Goal: Information Seeking & Learning: Learn about a topic

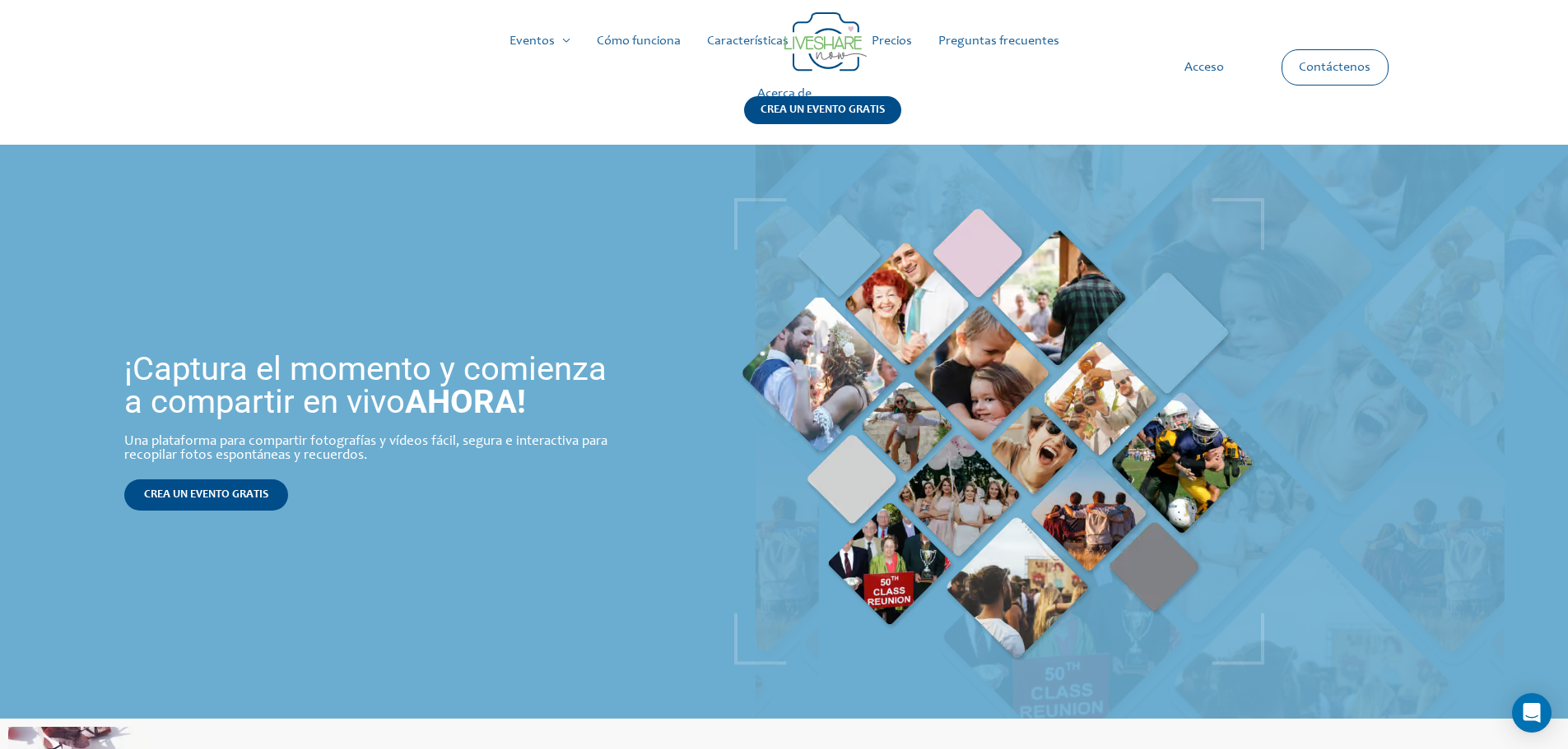
click at [521, 175] on div "Capture the moment & start LiveSharing NOW! An easy, secure, and interactive ph…" at bounding box center [377, 432] width 756 height 574
click at [888, 47] on font "Precios" at bounding box center [892, 41] width 40 height 13
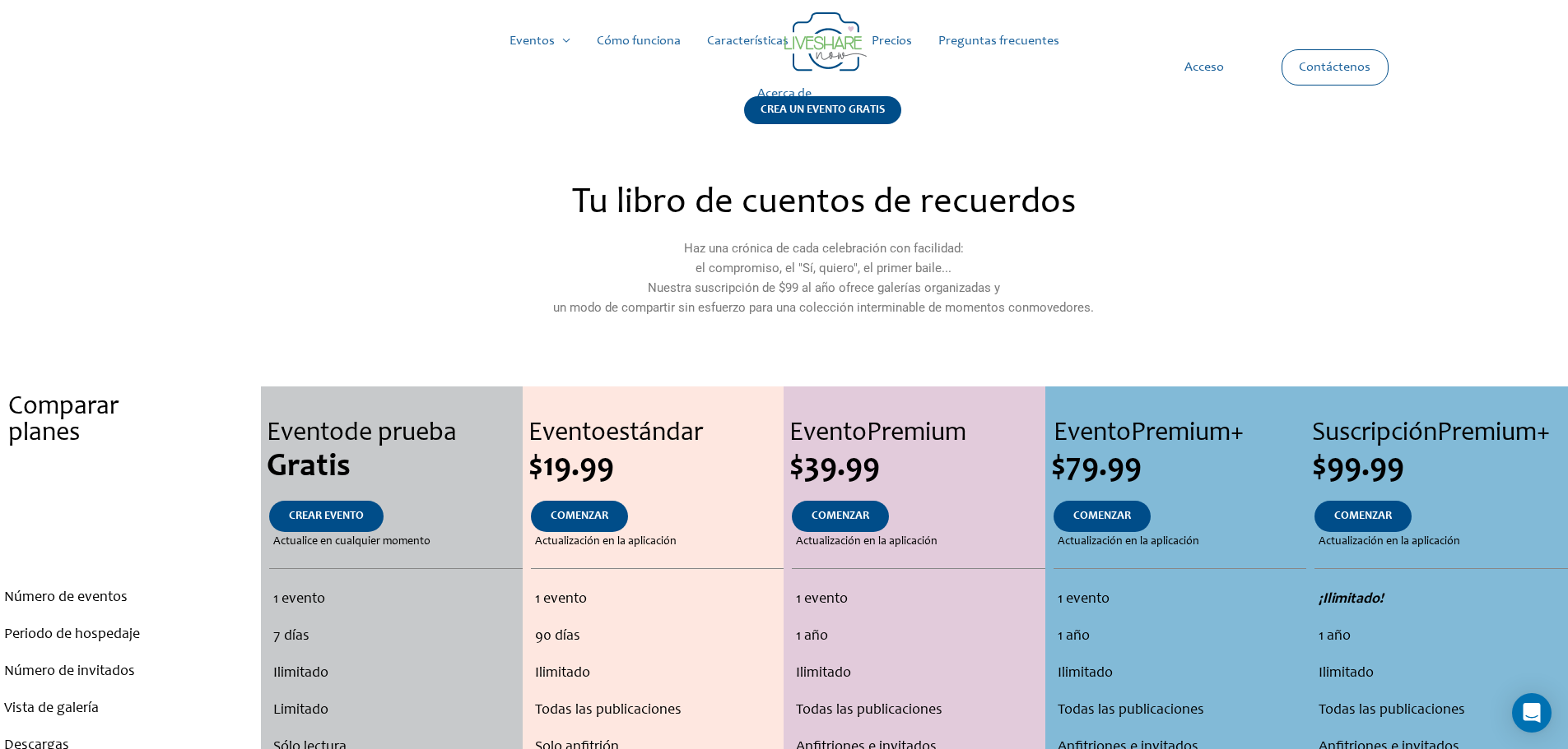
click at [765, 42] on font "Características" at bounding box center [747, 41] width 82 height 13
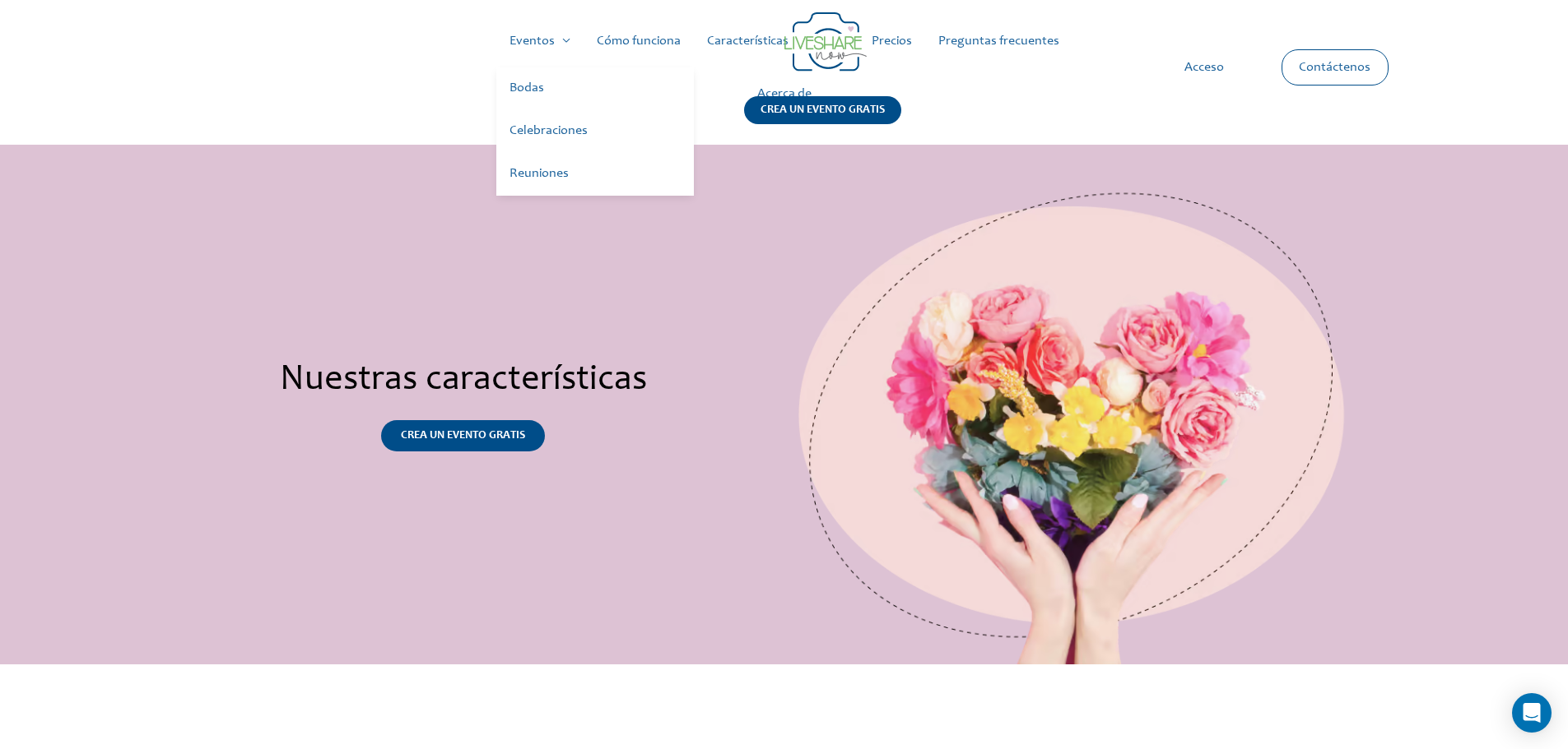
click at [544, 44] on font "Eventos" at bounding box center [532, 41] width 46 height 13
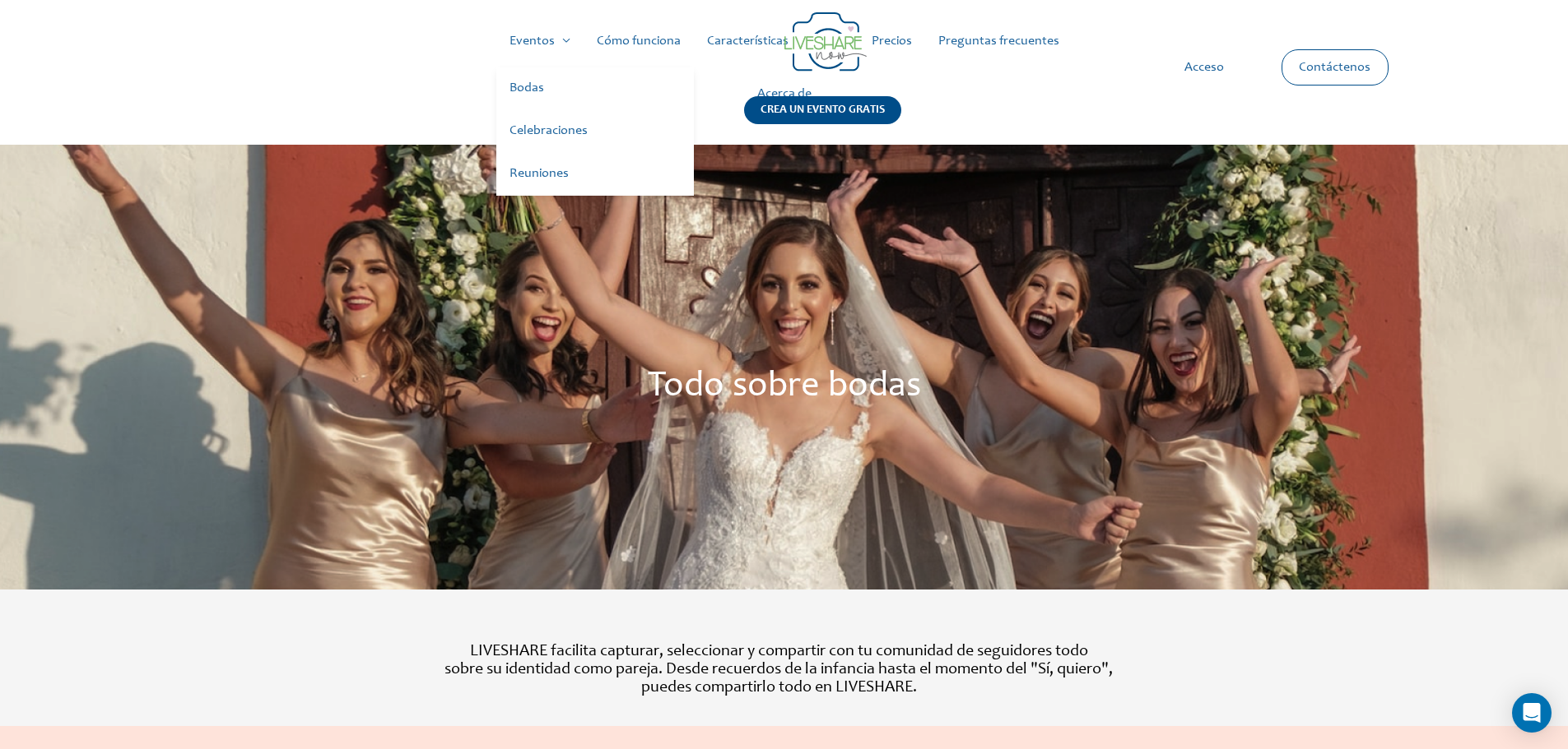
click at [533, 83] on font "Bodas" at bounding box center [527, 88] width 34 height 13
click at [538, 131] on font "Celebraciones" at bounding box center [549, 131] width 78 height 13
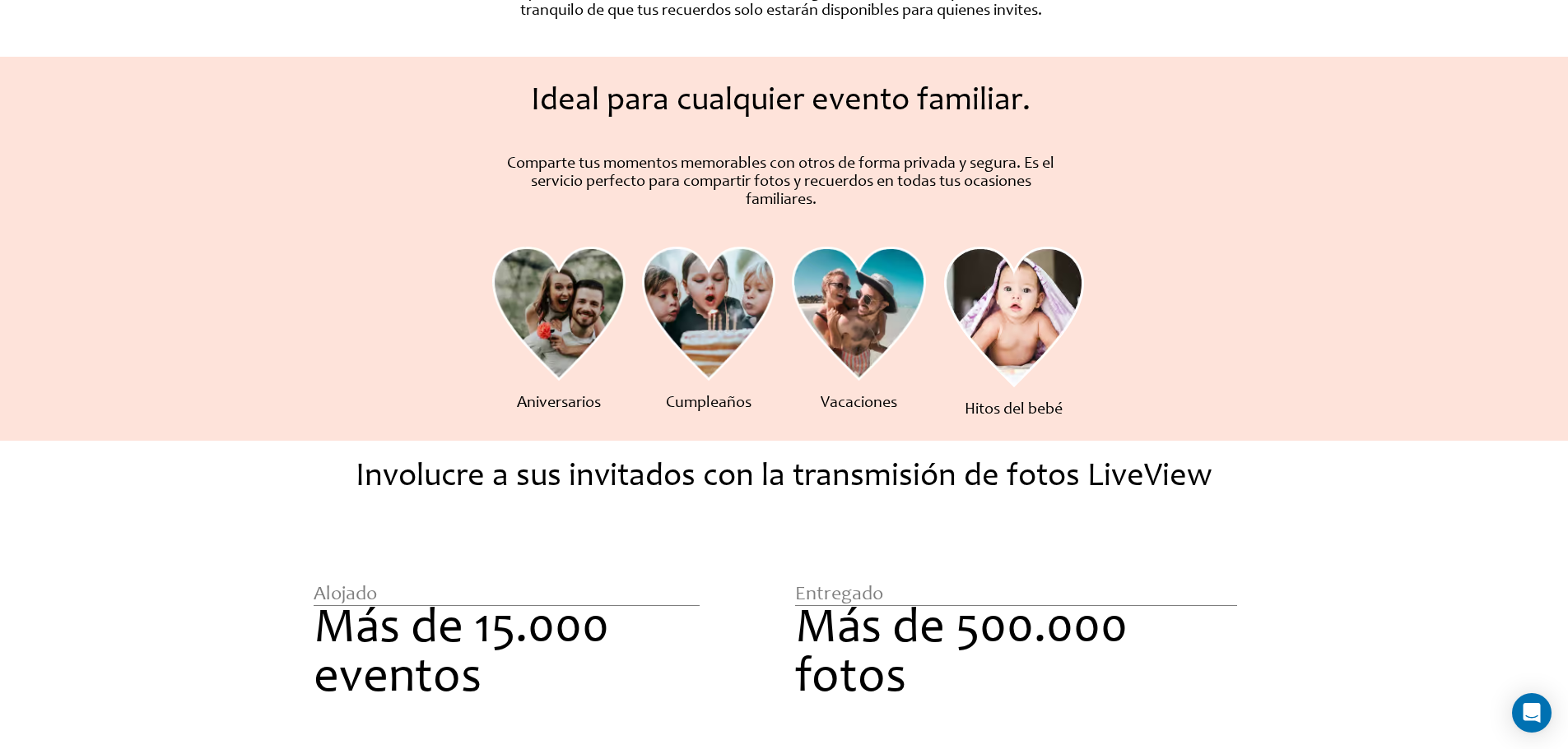
scroll to position [740, 0]
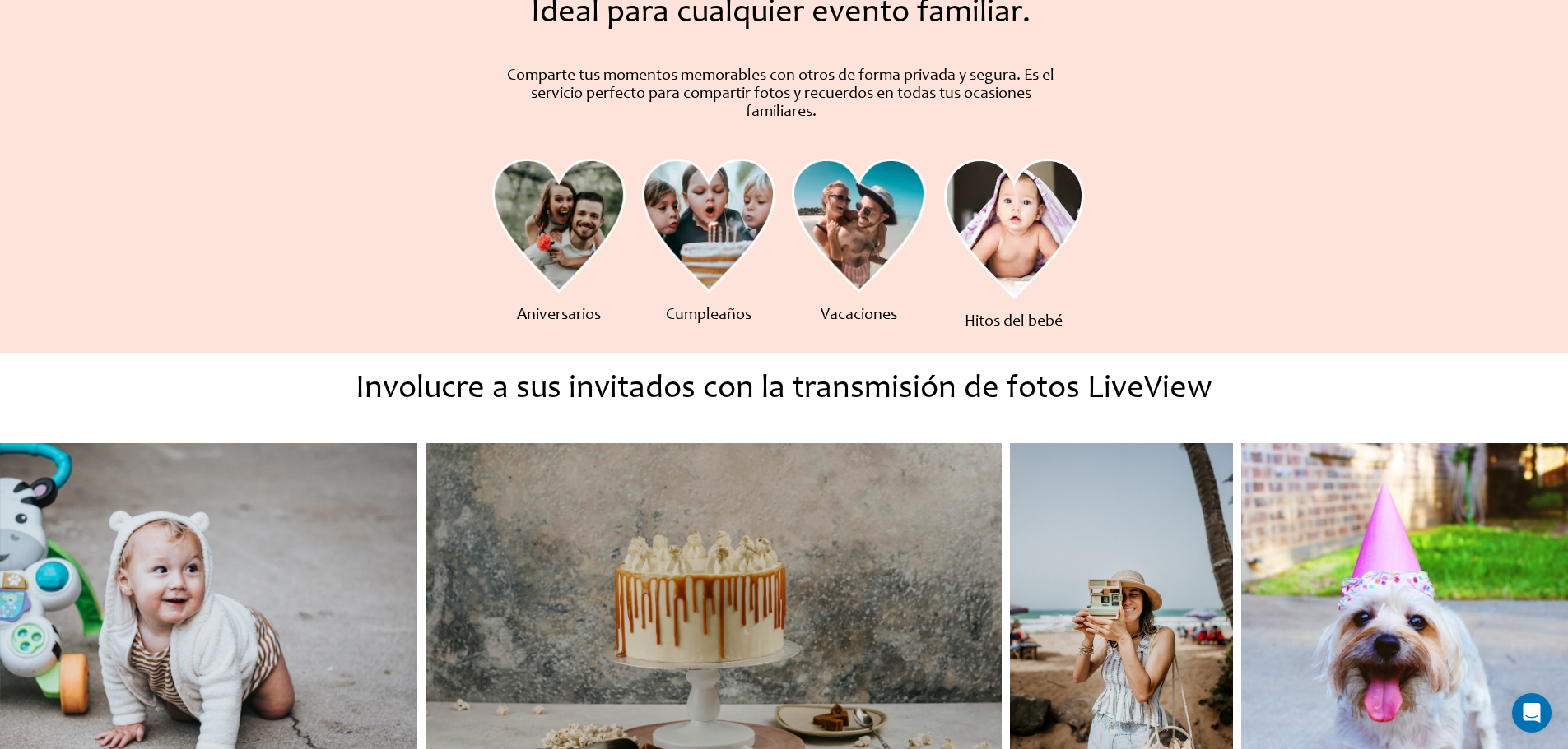
click at [727, 205] on img at bounding box center [708, 226] width 133 height 135
click at [707, 321] on font "Cumpleaños" at bounding box center [708, 316] width 86 height 16
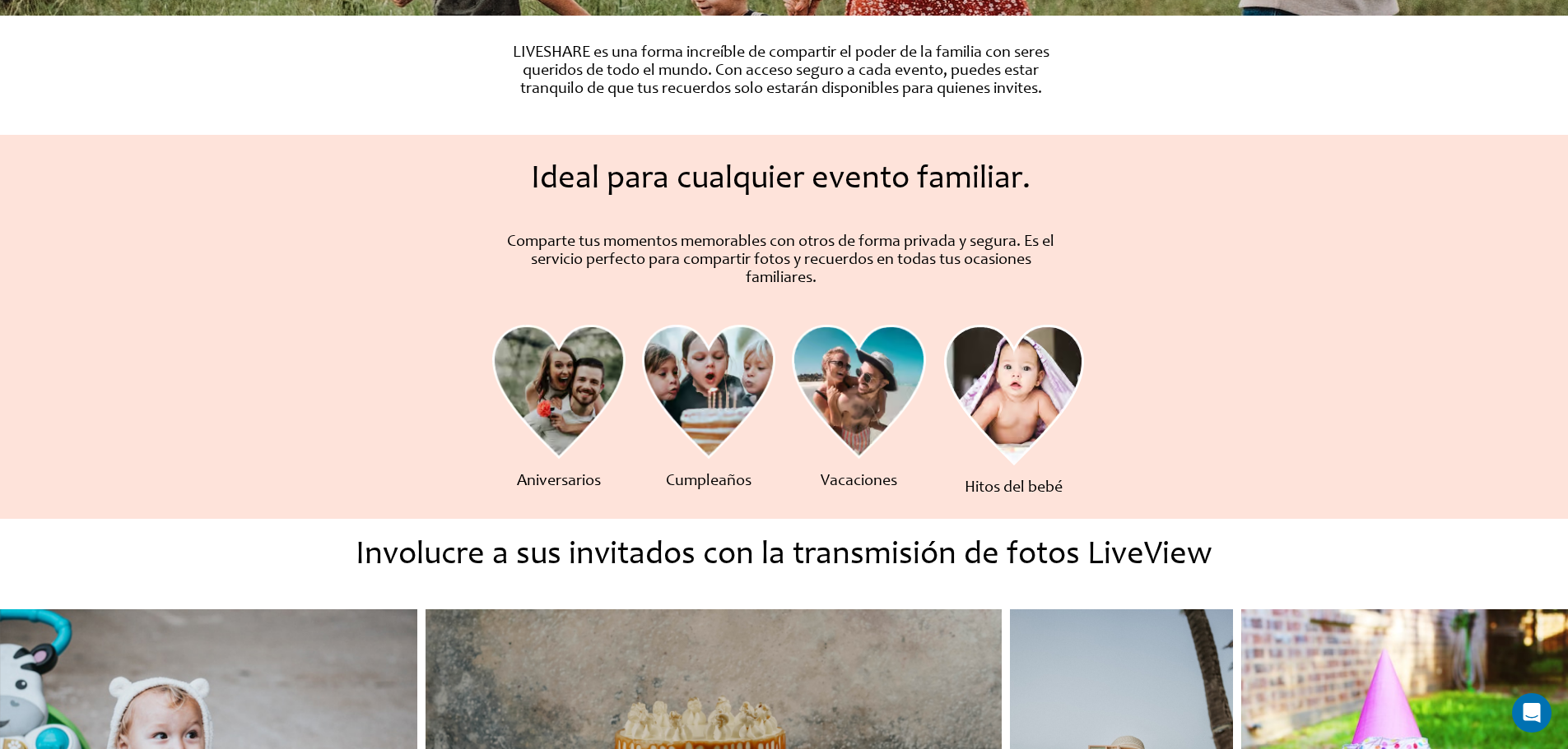
scroll to position [573, 0]
click at [1046, 376] on img at bounding box center [1014, 396] width 140 height 142
click at [646, 383] on img at bounding box center [708, 394] width 133 height 135
click at [583, 393] on img at bounding box center [559, 394] width 133 height 135
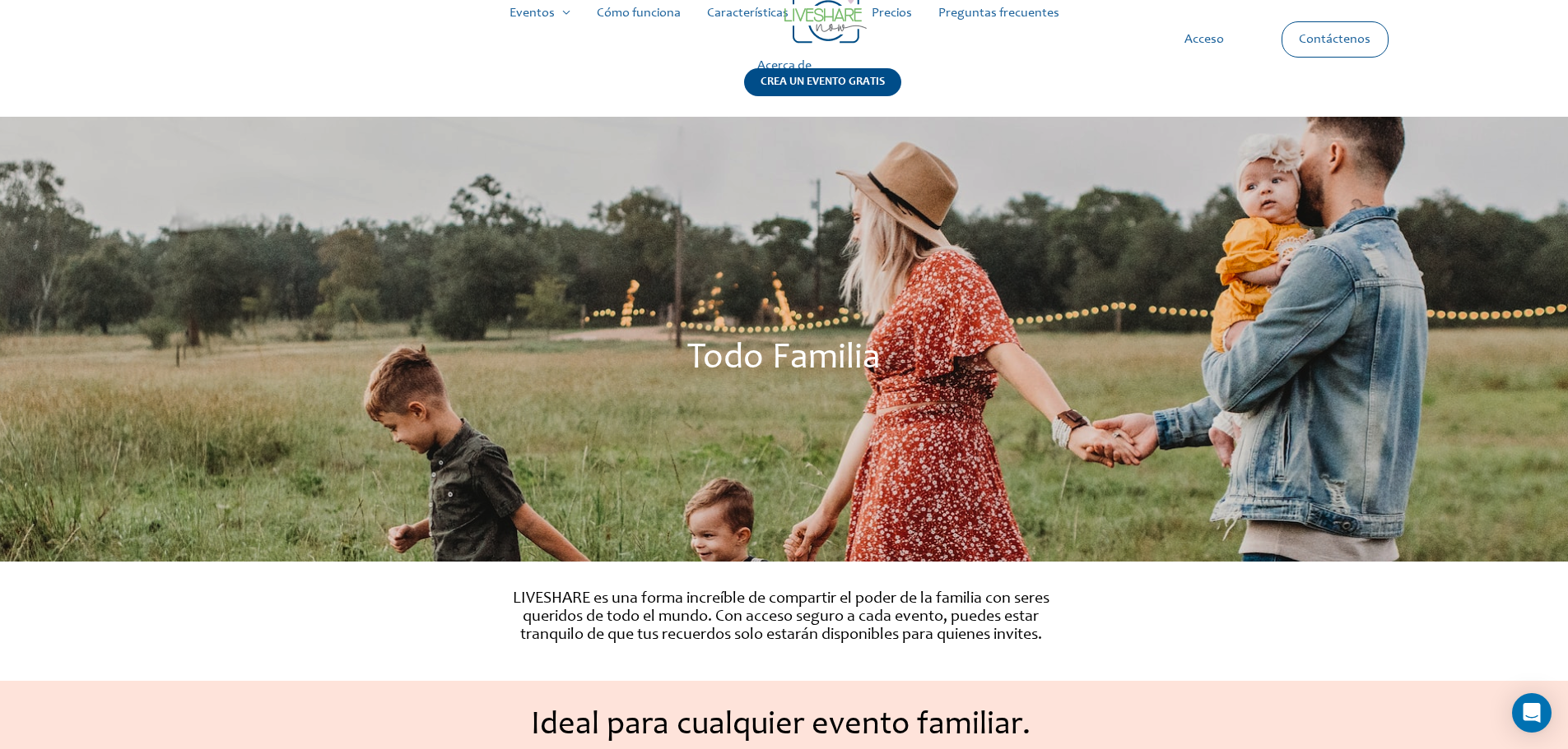
scroll to position [0, 0]
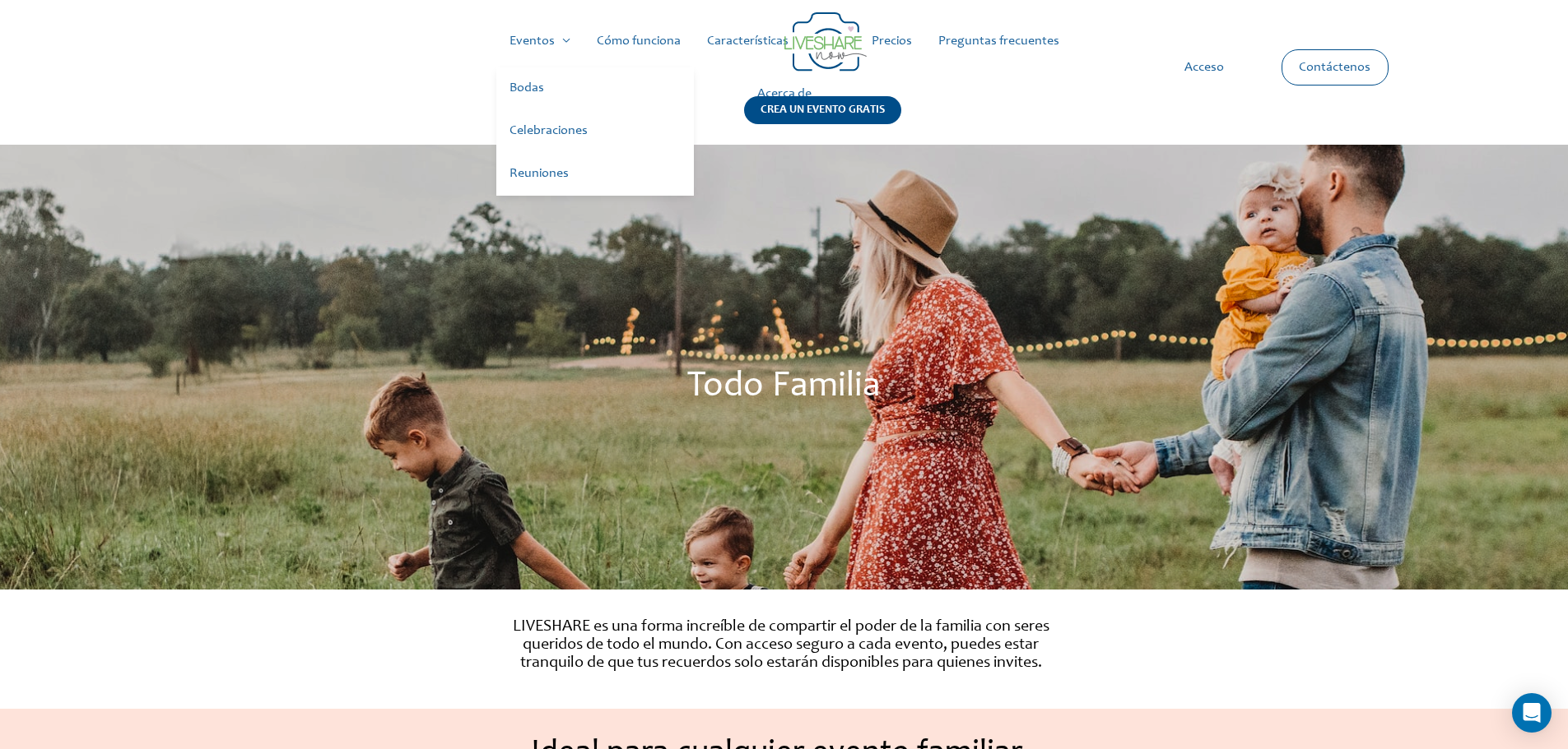
click at [550, 181] on font "Reuniones" at bounding box center [539, 174] width 59 height 13
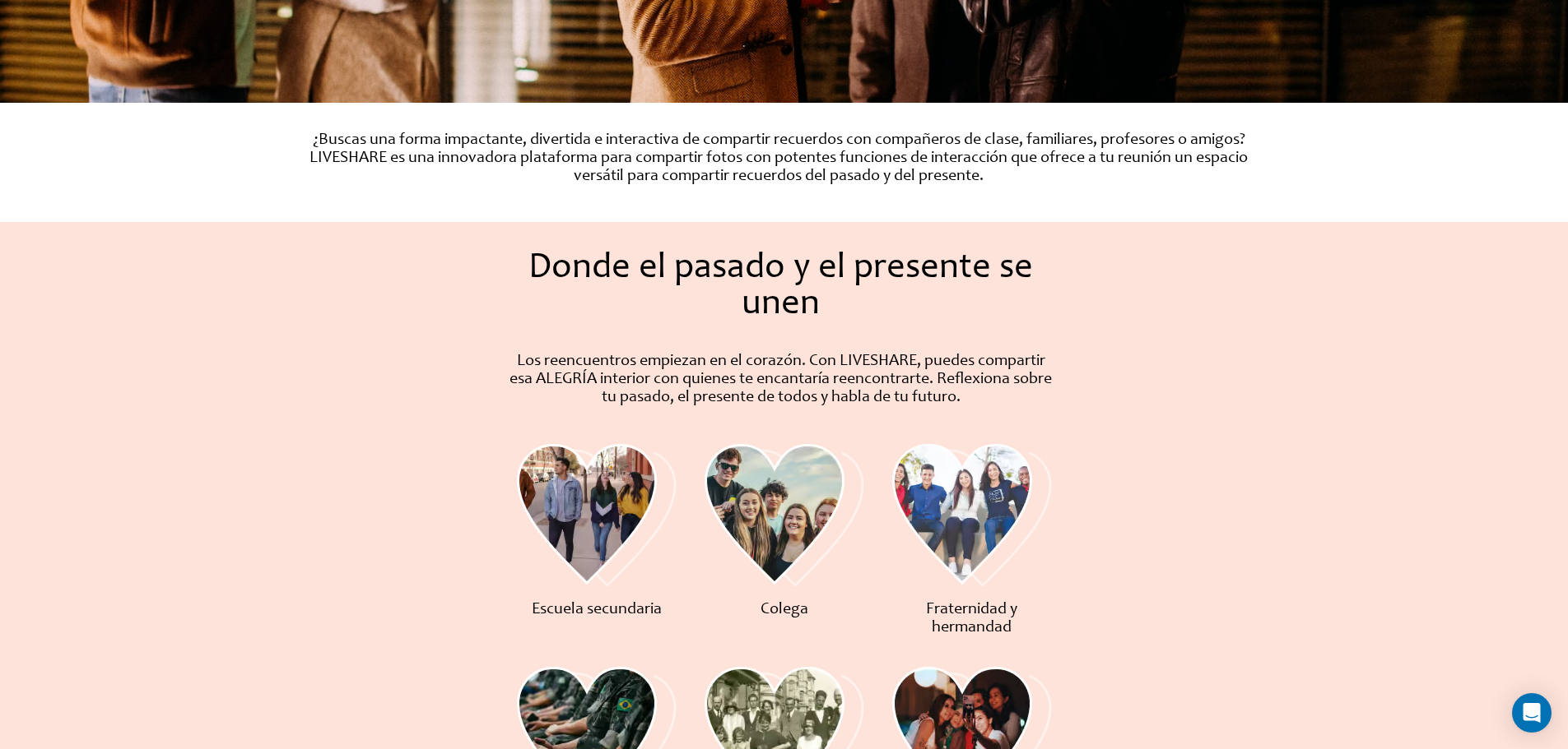
scroll to position [513, 0]
